Goal: Check status: Check status

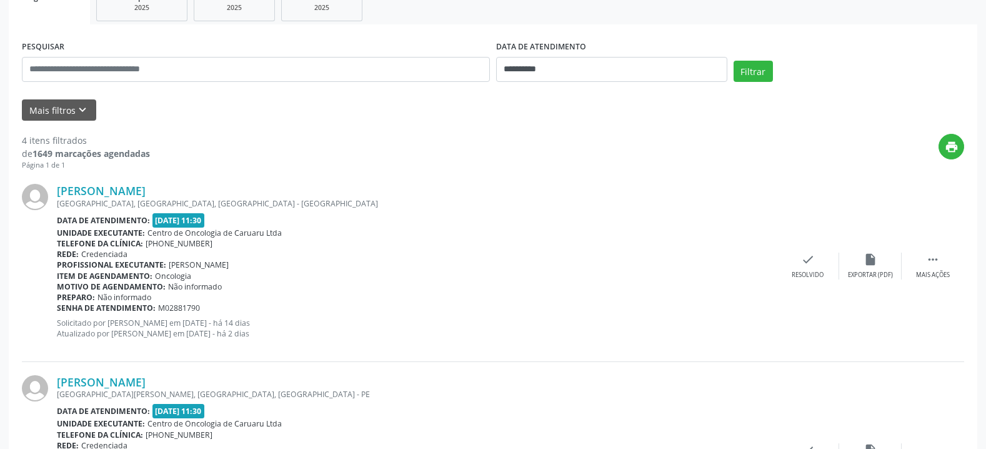
scroll to position [221, 0]
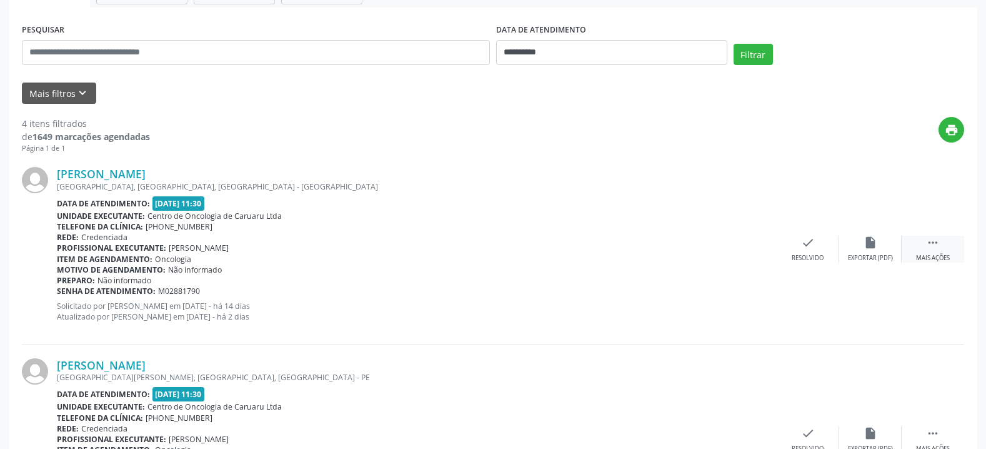
click at [933, 246] on icon "" at bounding box center [933, 243] width 14 height 14
click at [746, 246] on icon "print" at bounding box center [745, 243] width 14 height 14
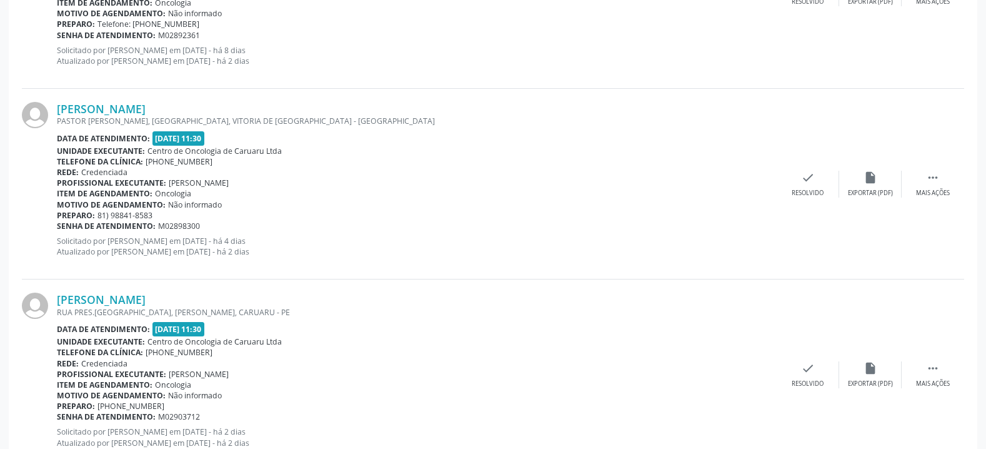
scroll to position [711, 0]
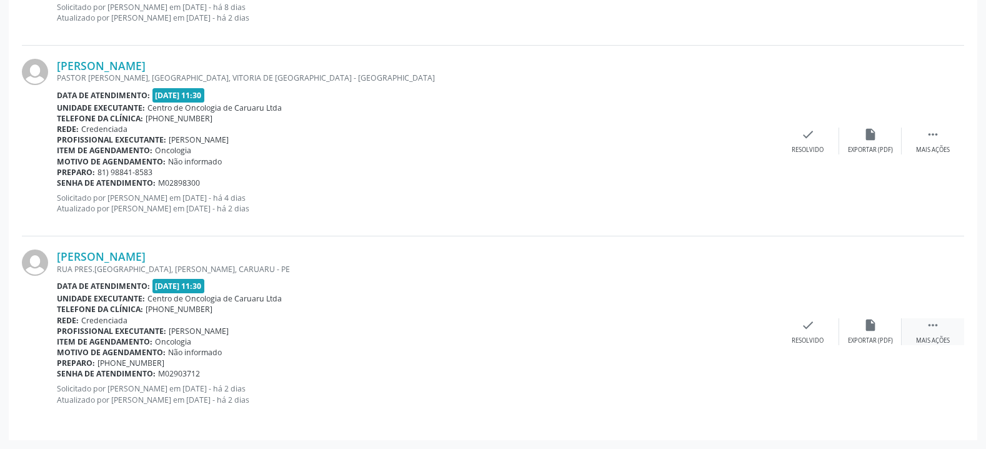
click at [940, 329] on div " Mais ações" at bounding box center [932, 331] width 62 height 27
click at [741, 327] on icon "print" at bounding box center [745, 325] width 14 height 14
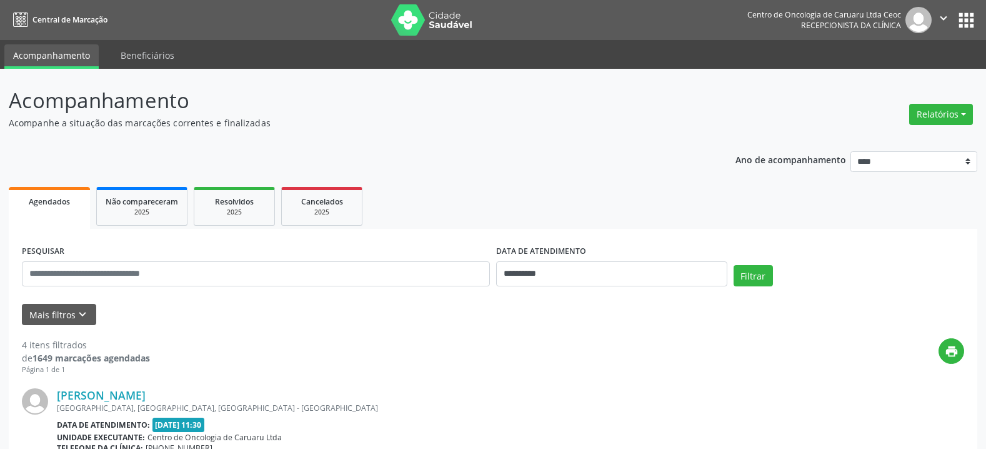
scroll to position [392, 0]
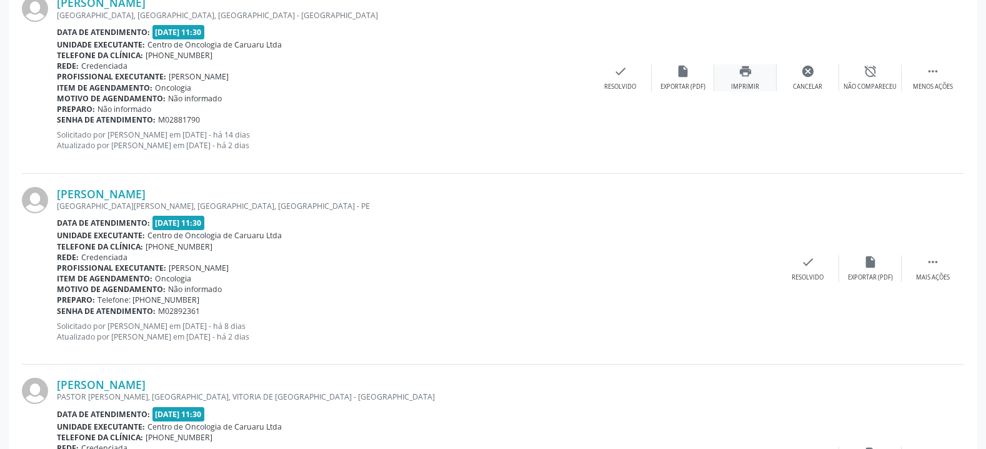
click at [754, 77] on div "print Imprimir" at bounding box center [745, 77] width 62 height 27
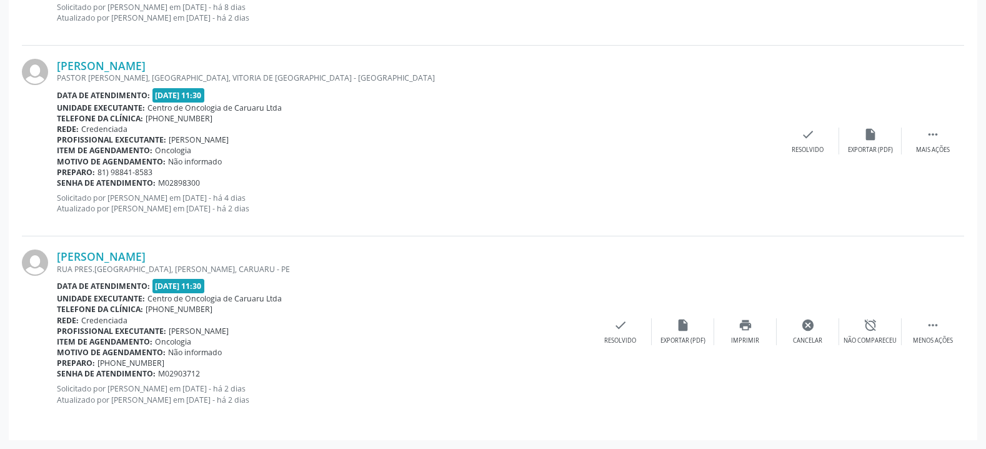
scroll to position [0, 0]
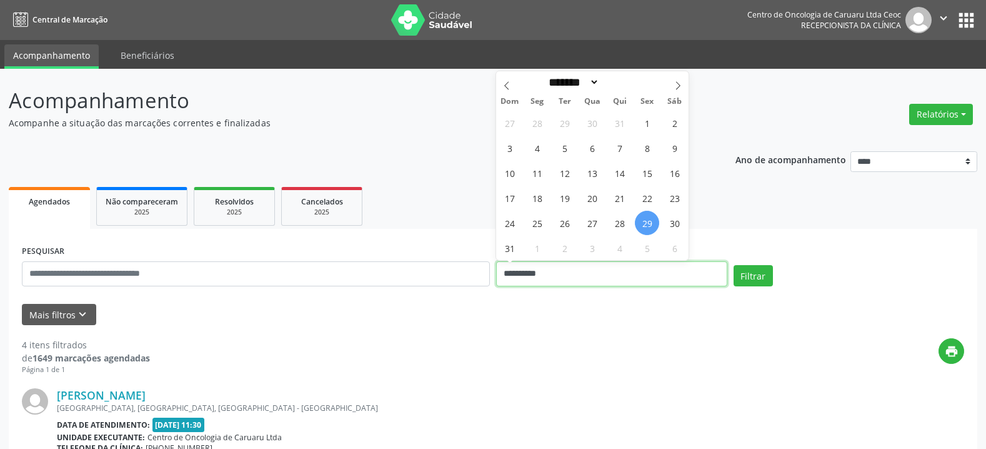
drag, startPoint x: 578, startPoint y: 270, endPoint x: 539, endPoint y: 271, distance: 39.4
click at [539, 271] on input "**********" at bounding box center [611, 273] width 231 height 25
click at [540, 221] on span "25" at bounding box center [537, 223] width 24 height 24
type input "**********"
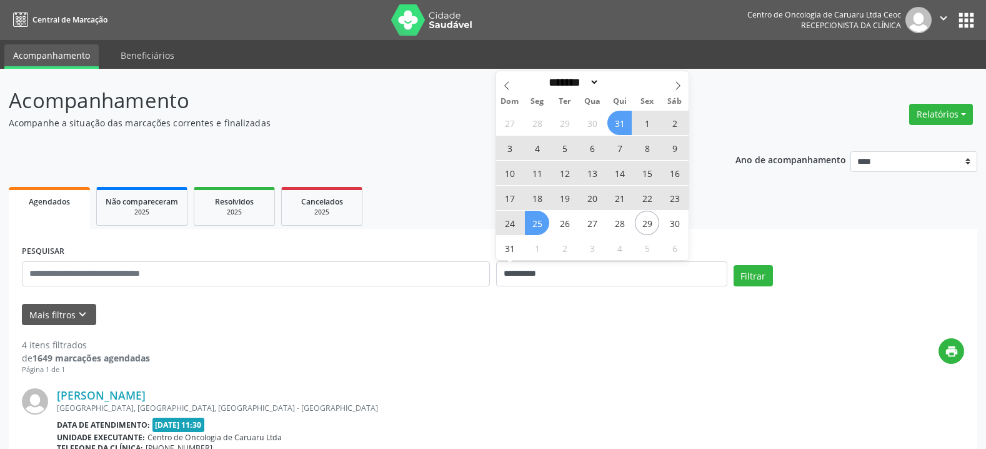
drag, startPoint x: 677, startPoint y: 87, endPoint x: 660, endPoint y: 107, distance: 25.7
click at [677, 87] on icon at bounding box center [677, 85] width 9 height 9
select select "*"
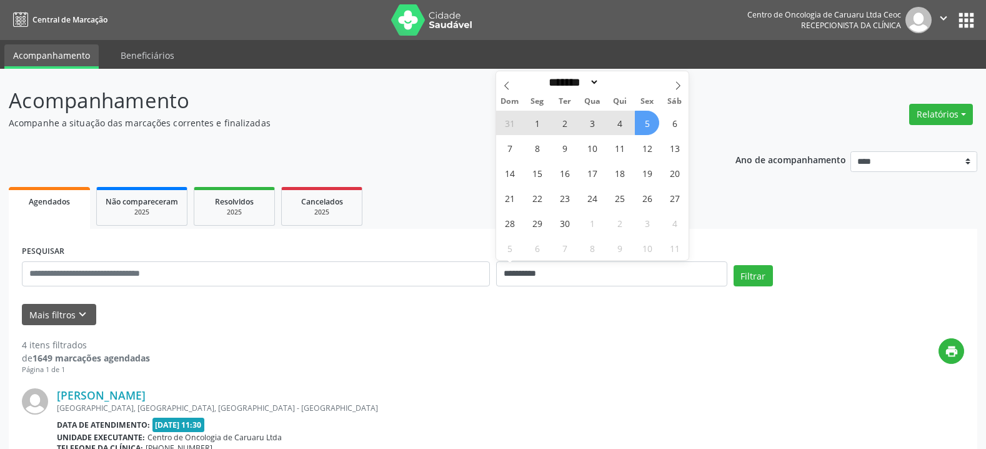
click at [640, 131] on span "5" at bounding box center [647, 123] width 24 height 24
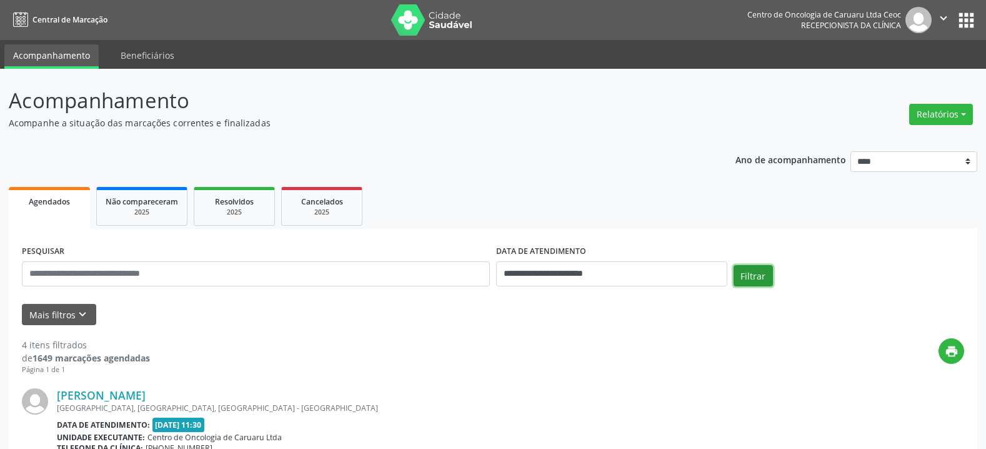
drag, startPoint x: 747, startPoint y: 282, endPoint x: 740, endPoint y: 282, distance: 6.9
click at [745, 282] on button "Filtrar" at bounding box center [752, 275] width 39 height 21
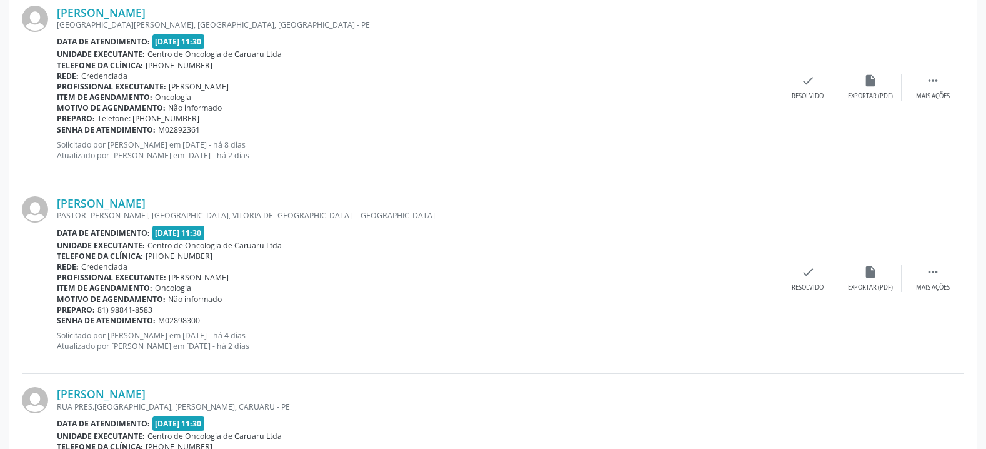
scroll to position [1552, 0]
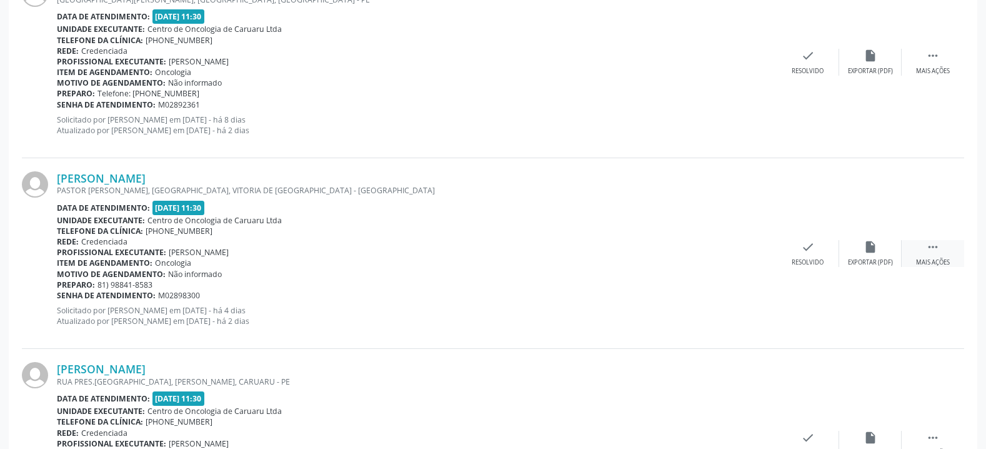
click at [936, 252] on icon "" at bounding box center [933, 247] width 14 height 14
click at [743, 254] on div "print Imprimir" at bounding box center [745, 253] width 62 height 27
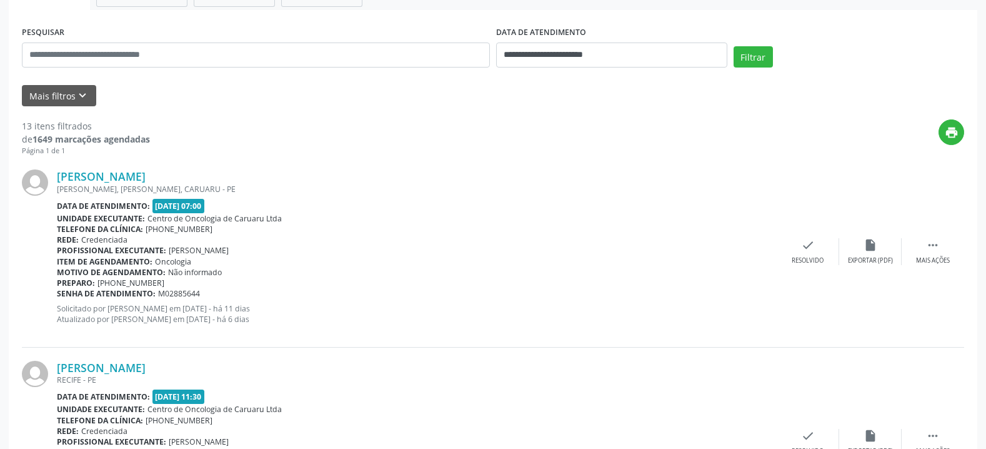
scroll to position [185, 0]
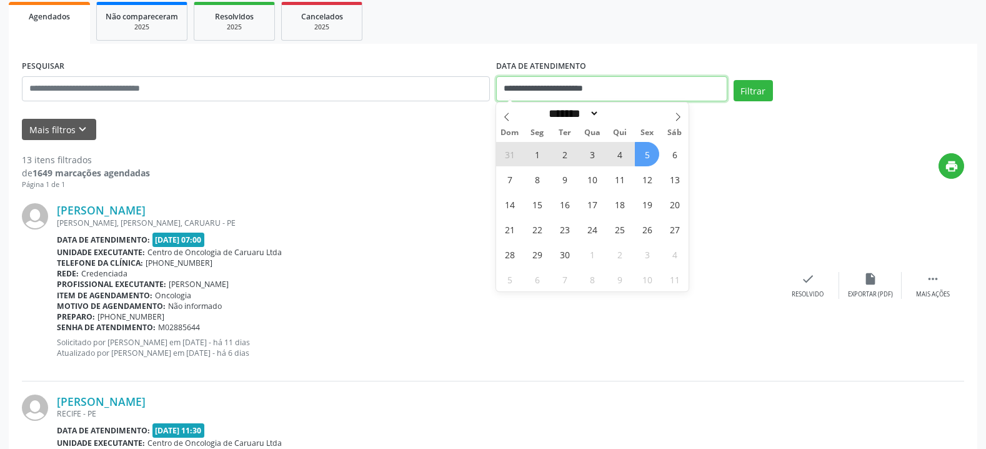
click at [539, 86] on input "**********" at bounding box center [611, 88] width 231 height 25
click at [648, 183] on span "12" at bounding box center [647, 179] width 24 height 24
type input "**********"
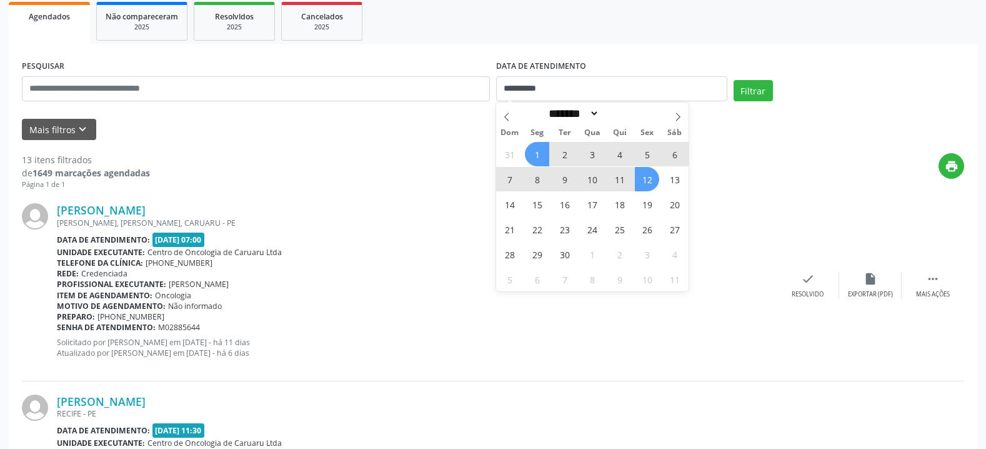
click at [531, 157] on span "1" at bounding box center [537, 154] width 24 height 24
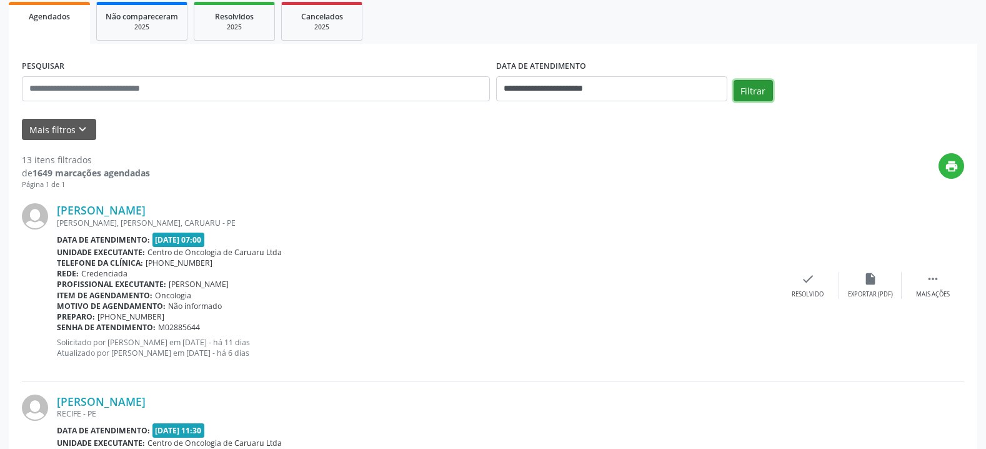
click at [748, 90] on button "Filtrar" at bounding box center [752, 90] width 39 height 21
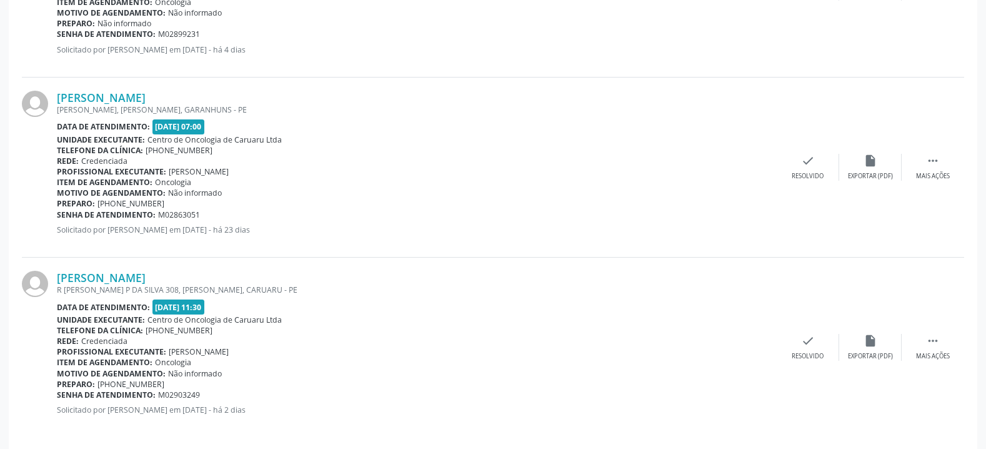
scroll to position [668, 0]
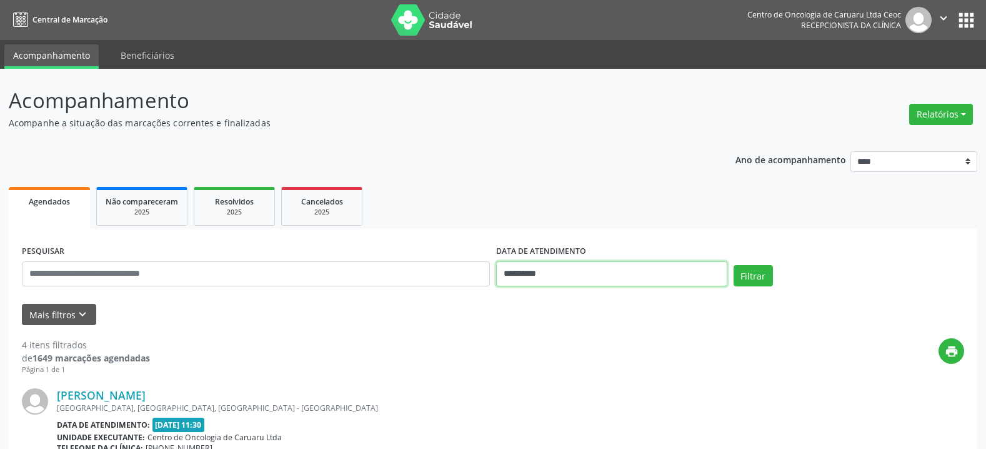
click at [647, 270] on input "**********" at bounding box center [611, 273] width 231 height 25
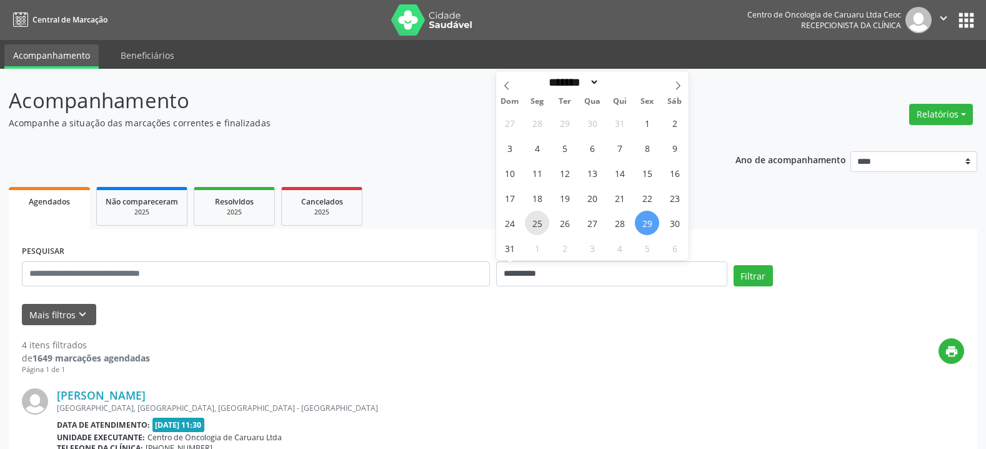
click at [535, 222] on span "25" at bounding box center [537, 223] width 24 height 24
type input "**********"
drag, startPoint x: 646, startPoint y: 226, endPoint x: 657, endPoint y: 228, distance: 10.9
click at [648, 226] on span "29" at bounding box center [647, 223] width 24 height 24
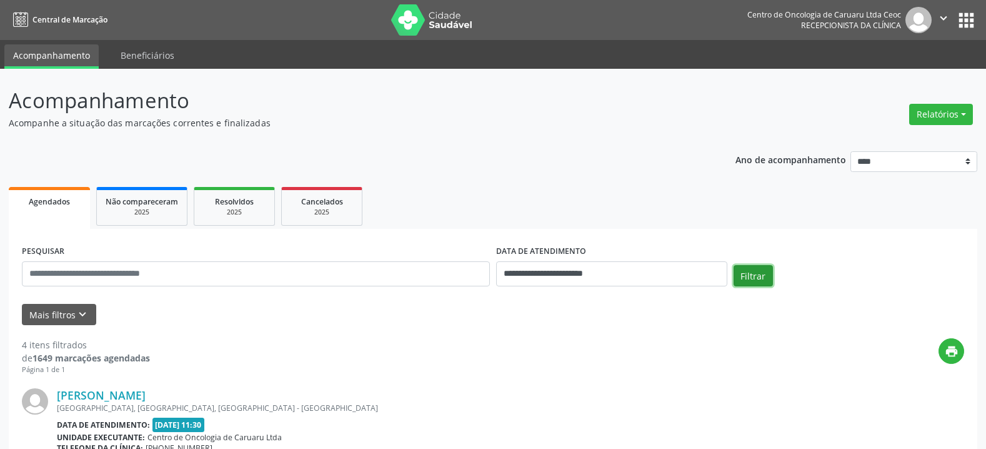
drag, startPoint x: 744, startPoint y: 272, endPoint x: 893, endPoint y: 242, distance: 152.2
click at [745, 272] on button "Filtrar" at bounding box center [752, 275] width 39 height 21
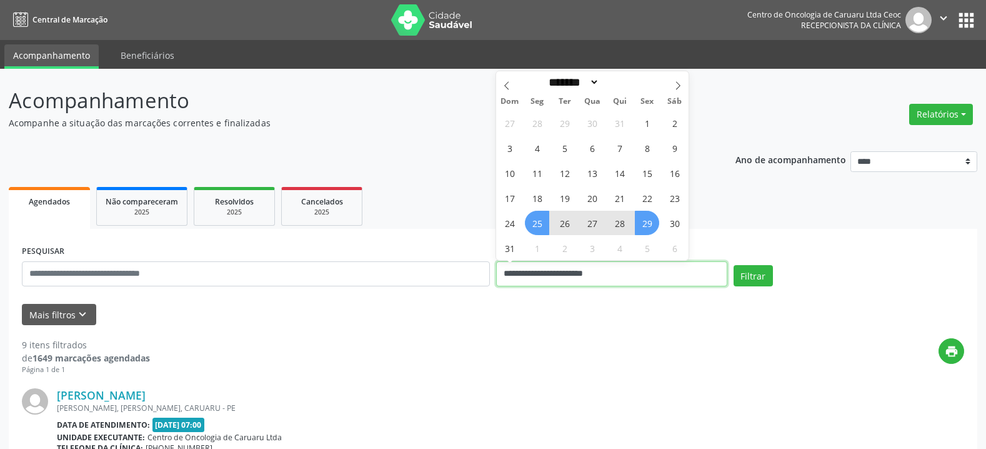
click at [585, 270] on input "**********" at bounding box center [611, 273] width 231 height 25
click at [652, 227] on span "29" at bounding box center [647, 223] width 24 height 24
type input "**********"
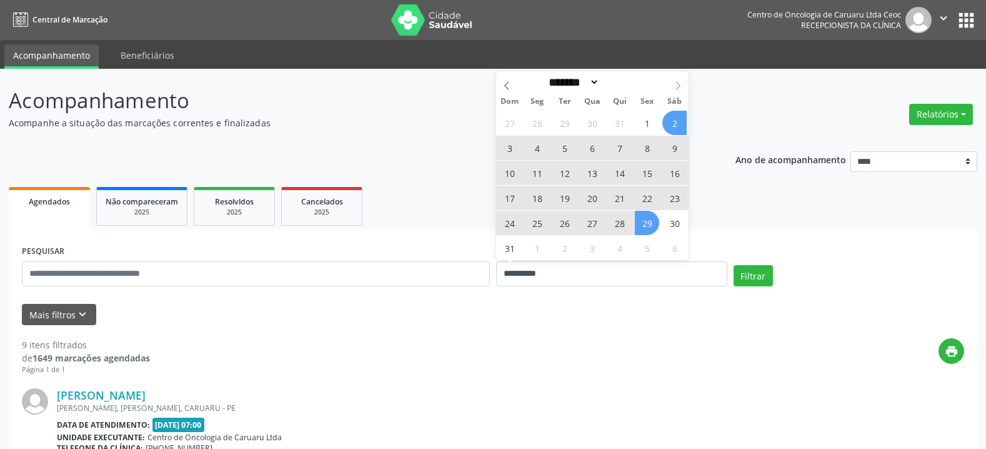
click at [673, 82] on icon at bounding box center [677, 85] width 9 height 9
select select "*"
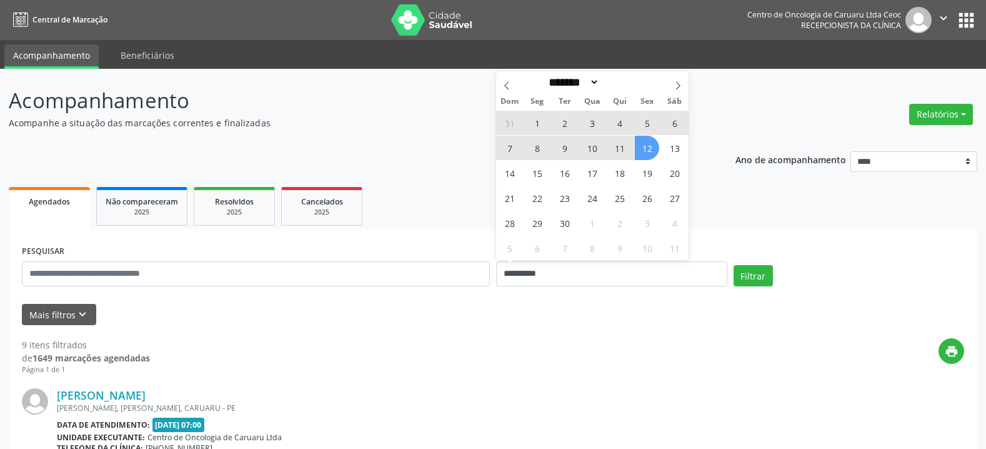
click at [651, 152] on span "12" at bounding box center [647, 148] width 24 height 24
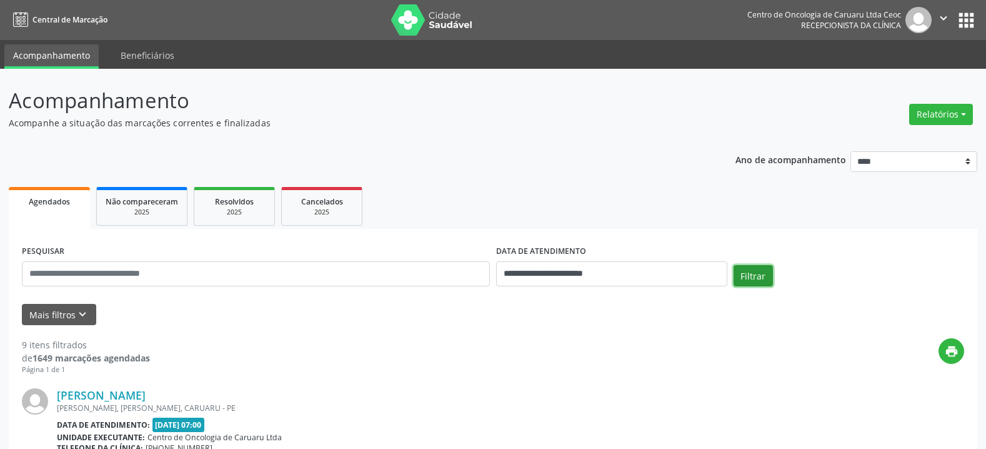
click at [765, 277] on button "Filtrar" at bounding box center [752, 275] width 39 height 21
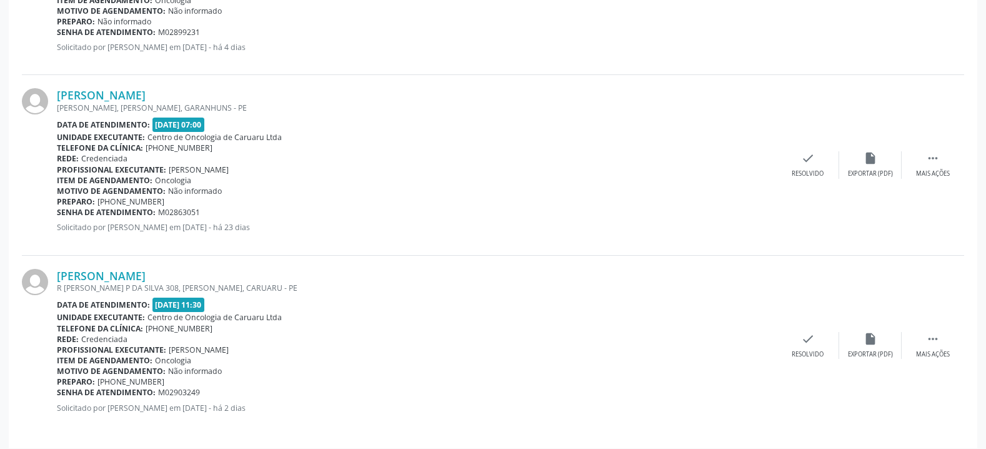
scroll to position [1431, 0]
